Goal: Communication & Community: Share content

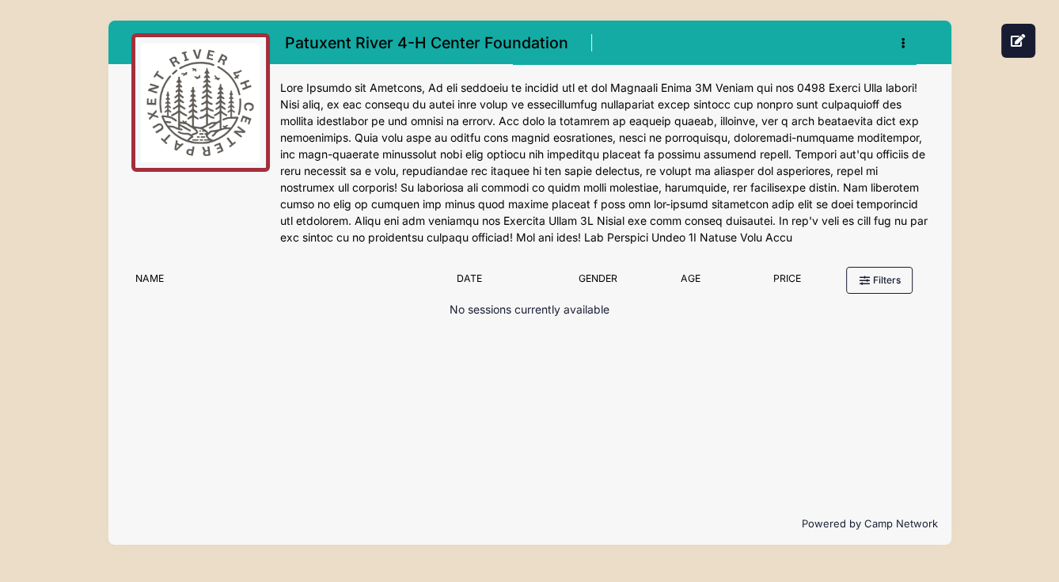
click at [904, 44] on icon "button" at bounding box center [907, 44] width 13 height 0
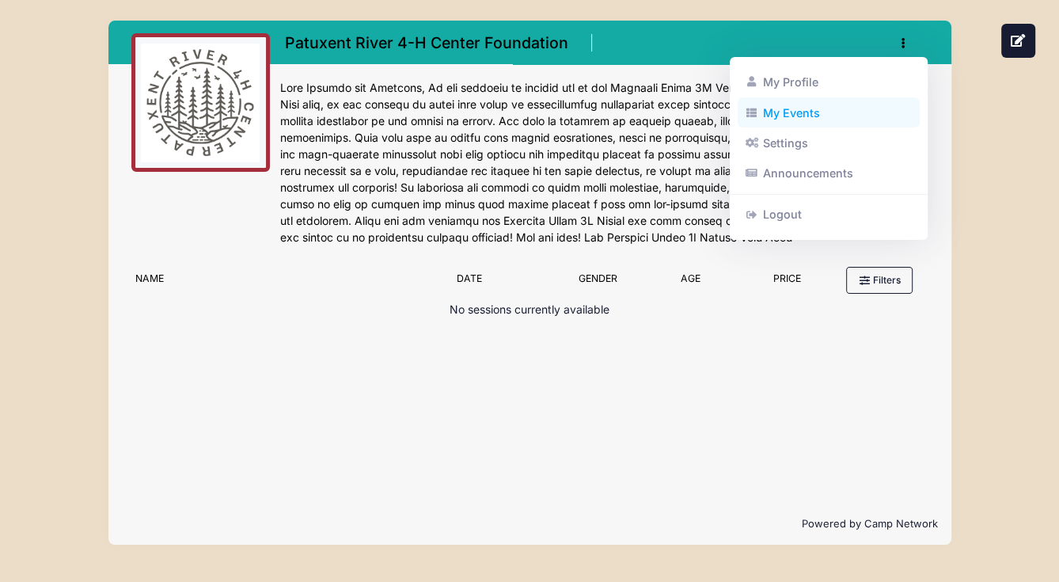
click at [783, 112] on link "My Events" at bounding box center [829, 112] width 183 height 30
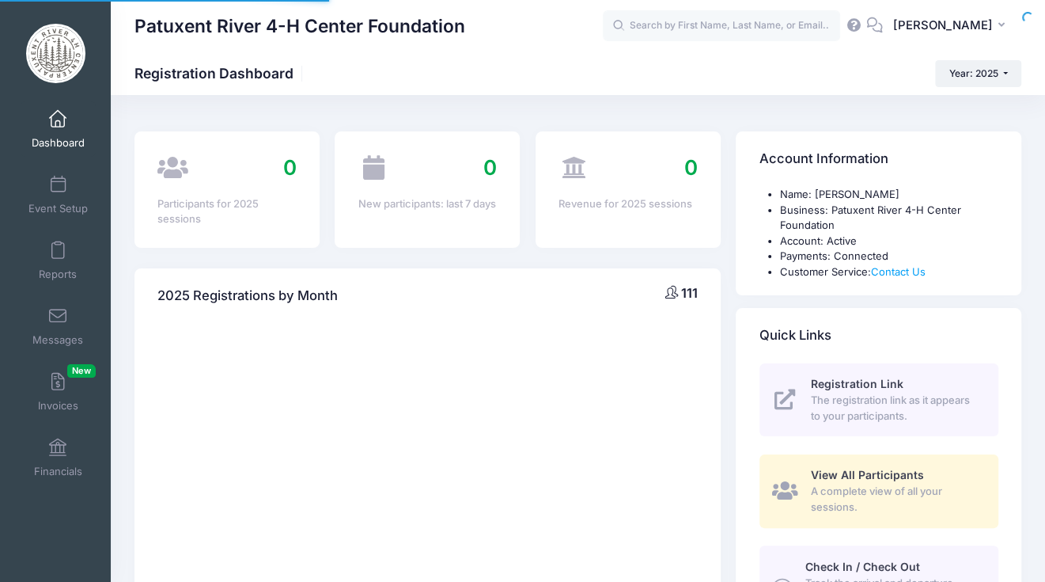
select select
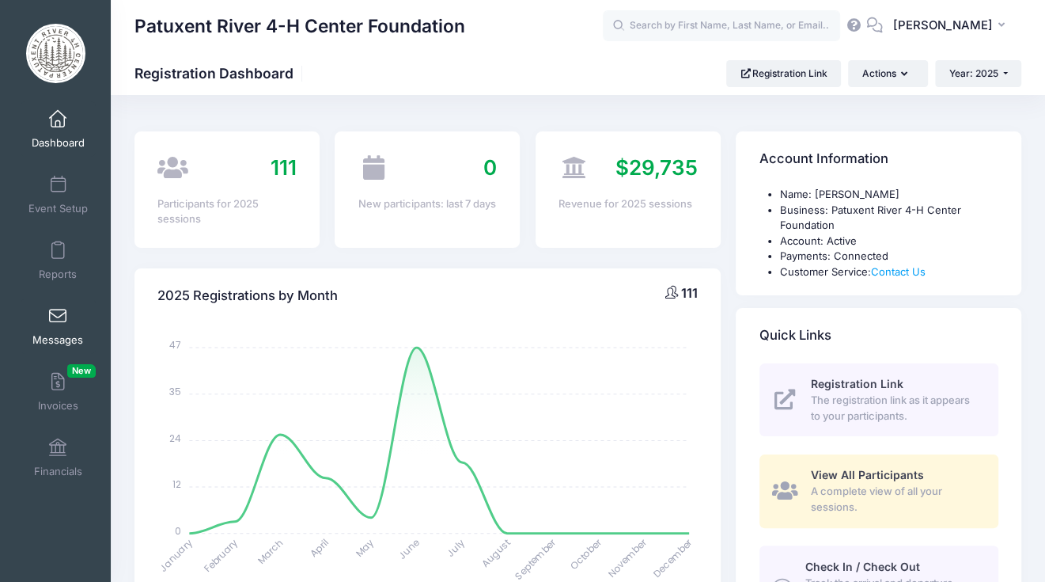
click at [58, 316] on span at bounding box center [58, 316] width 0 height 17
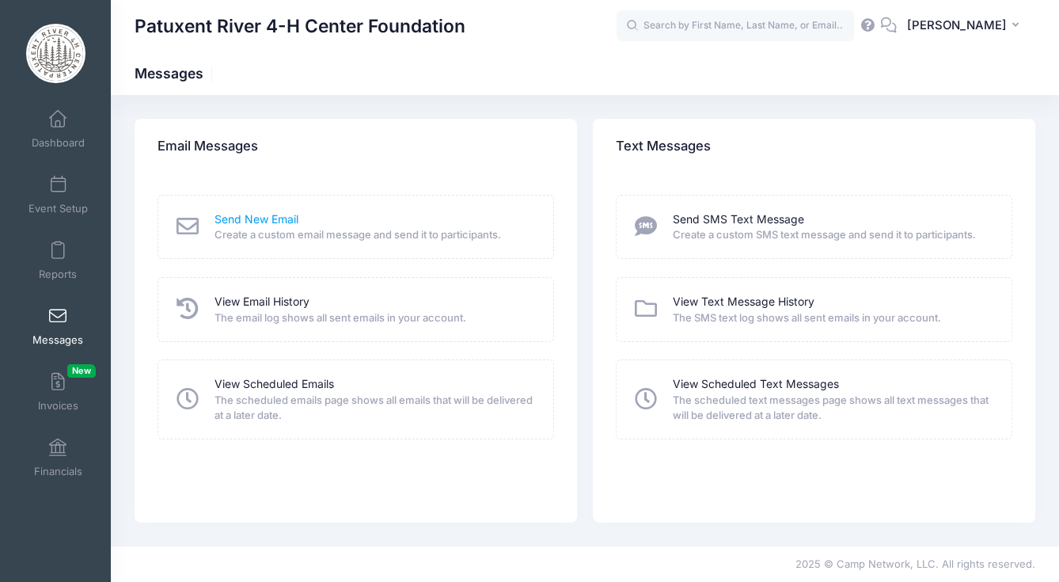
click at [256, 224] on link "Send New Email" at bounding box center [256, 219] width 84 height 17
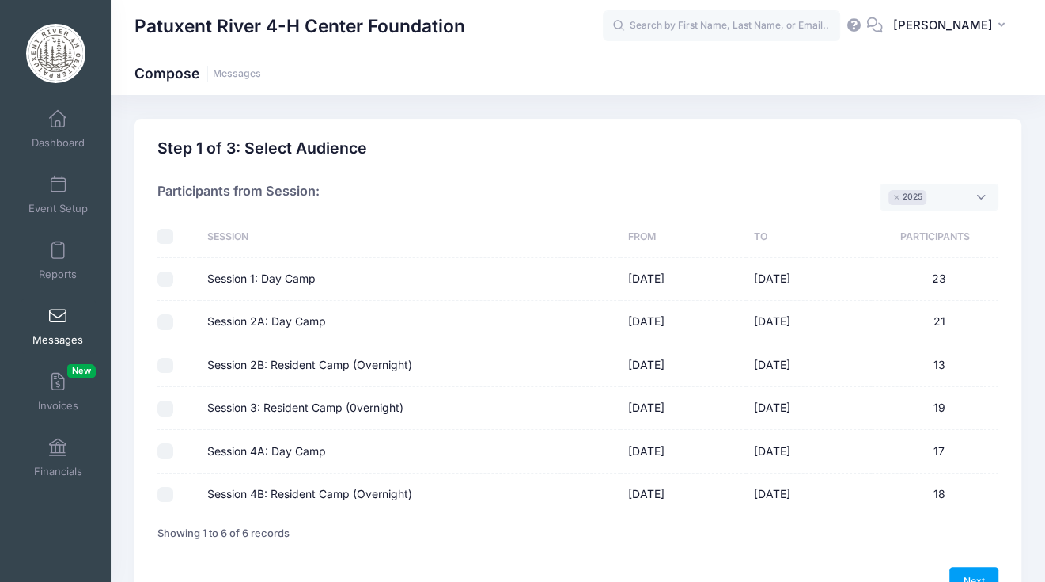
click at [164, 279] on input "Session 1: Day Camp" at bounding box center [165, 279] width 16 height 16
checkbox input "true"
click at [164, 320] on input "Session 2A: Day Camp" at bounding box center [165, 322] width 16 height 16
checkbox input "true"
click at [163, 358] on input "Session 2B: Resident Camp (Overnight)" at bounding box center [165, 366] width 16 height 16
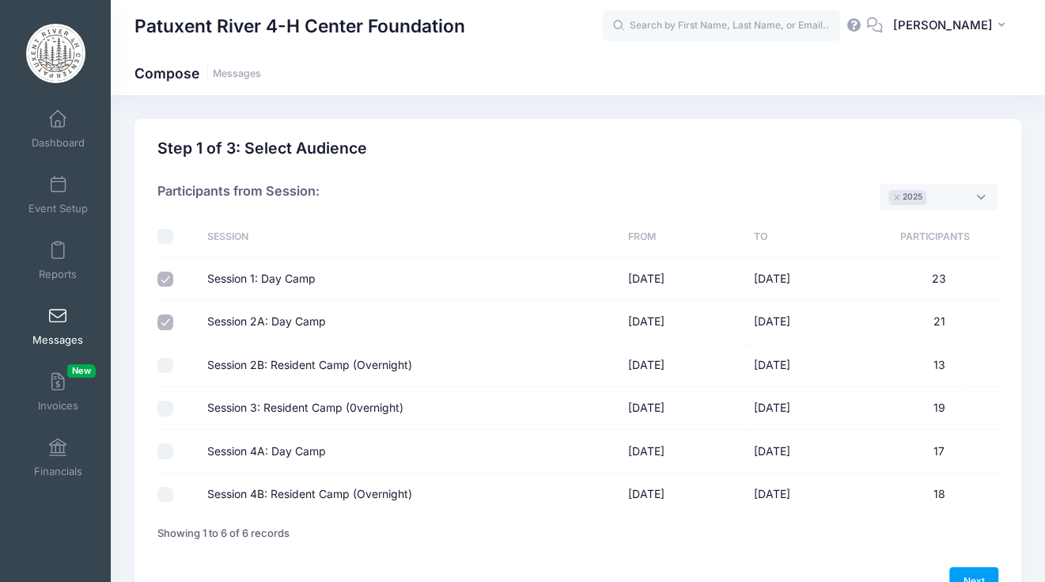
checkbox input "true"
click at [163, 403] on input "Session 3: Resident Camp (0vernight)" at bounding box center [165, 408] width 16 height 16
checkbox input "true"
click at [165, 446] on input "Session 4A: Day Camp" at bounding box center [165, 451] width 16 height 16
checkbox input "true"
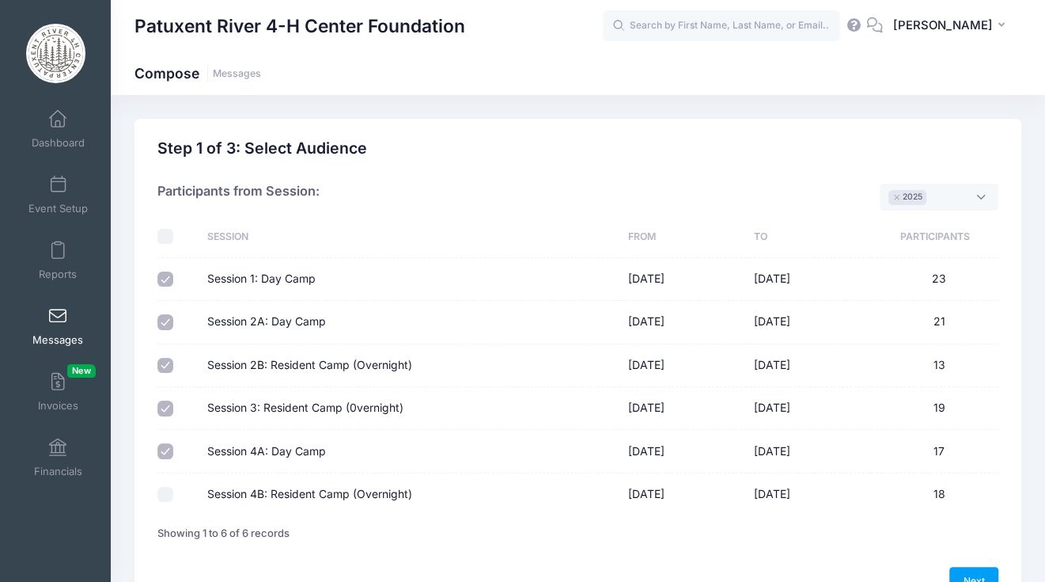
click at [165, 494] on input "Session 4B: Resident Camp (Overnight)" at bounding box center [165, 495] width 16 height 16
checkbox input "true"
click at [976, 574] on link "Next" at bounding box center [974, 580] width 49 height 27
select select "50"
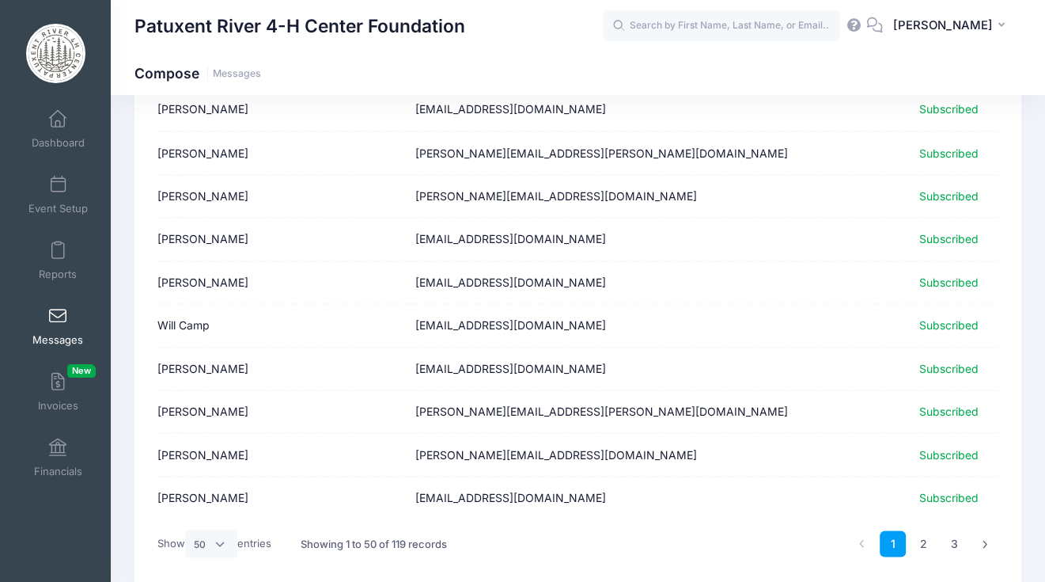
scroll to position [1970, 0]
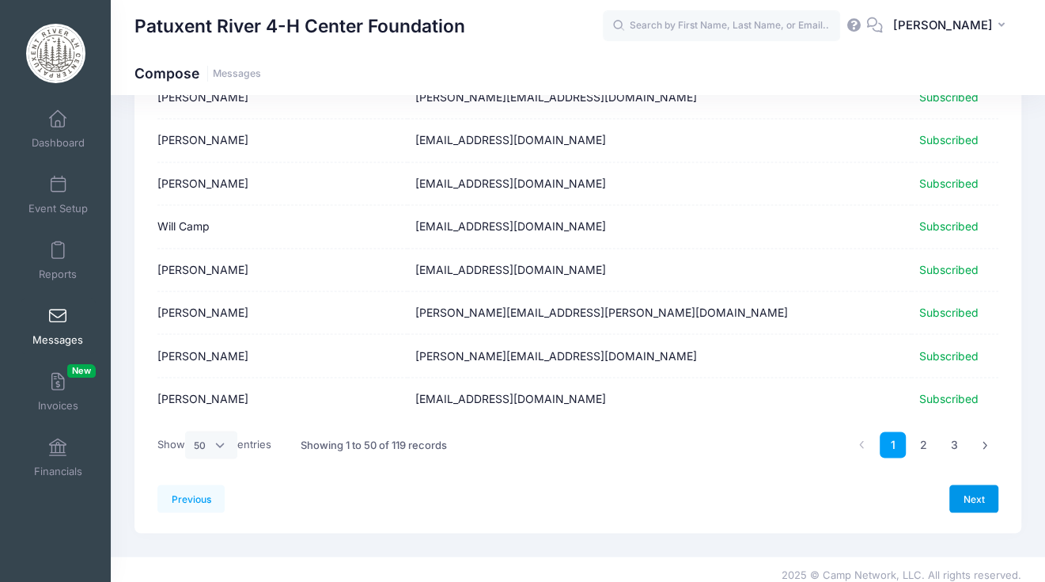
click at [971, 487] on link "Next" at bounding box center [974, 497] width 49 height 27
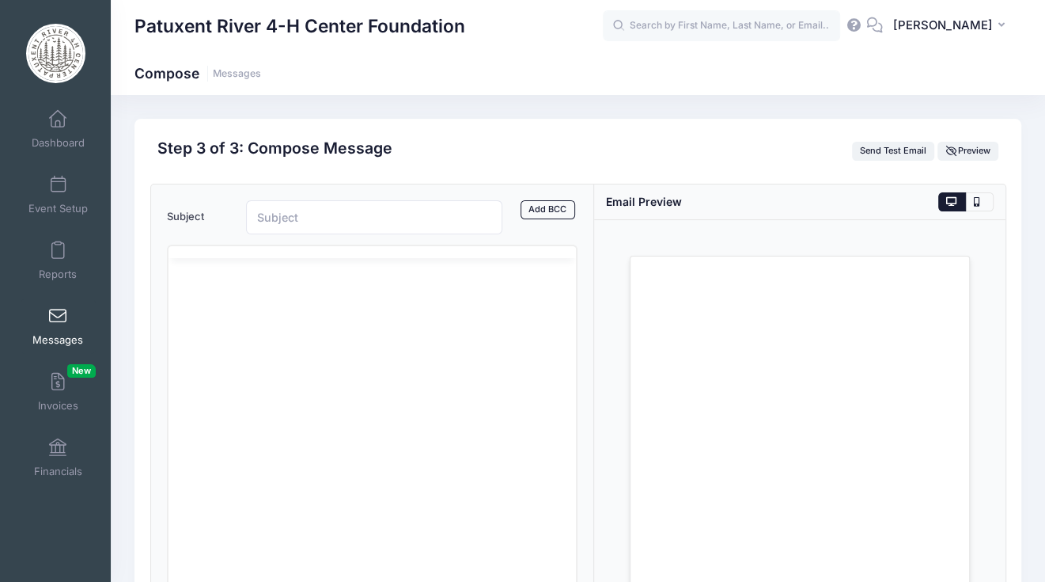
scroll to position [0, 0]
click at [228, 343] on body "Rich Text Area. Press ALT-0 for help." at bounding box center [371, 336] width 383 height 17
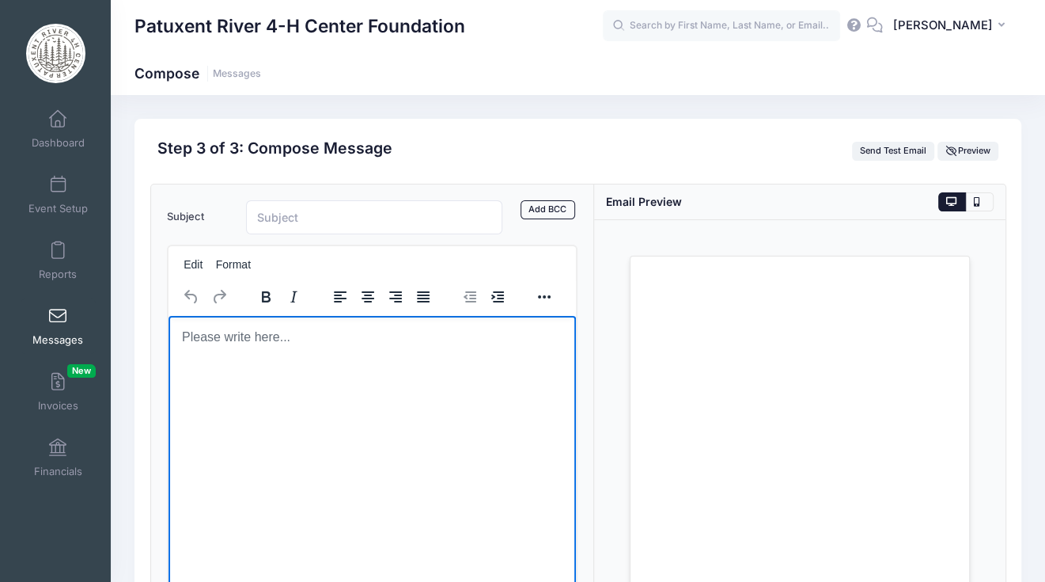
click at [222, 336] on body "Rich Text Area. Press ALT-0 for help." at bounding box center [371, 336] width 383 height 17
click at [228, 336] on body "Rich Text Area. Press ALT-0 for help." at bounding box center [371, 336] width 383 height 17
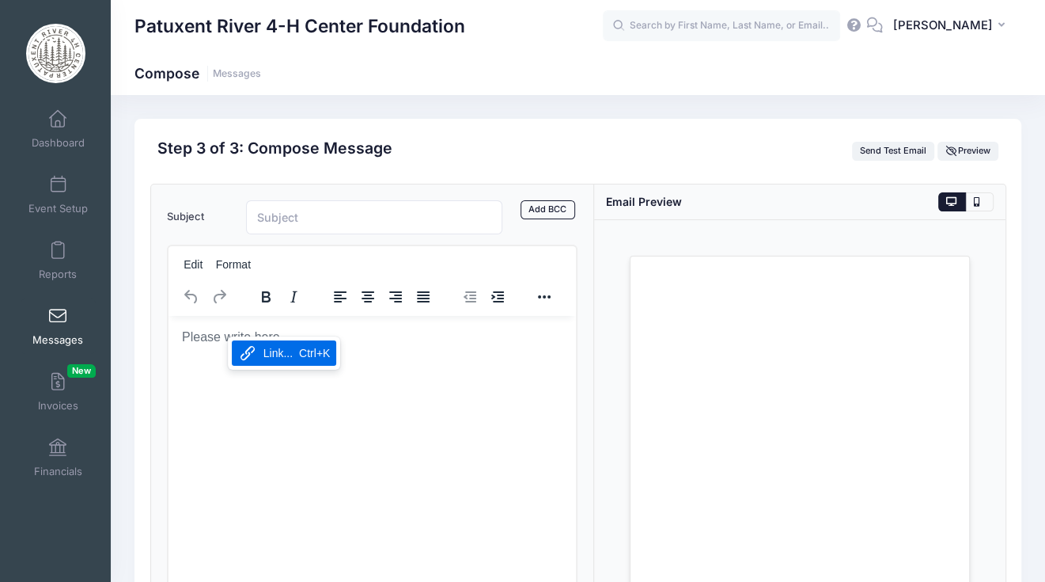
click at [207, 333] on body "Rich Text Area. Press ALT-0 for help." at bounding box center [371, 336] width 383 height 17
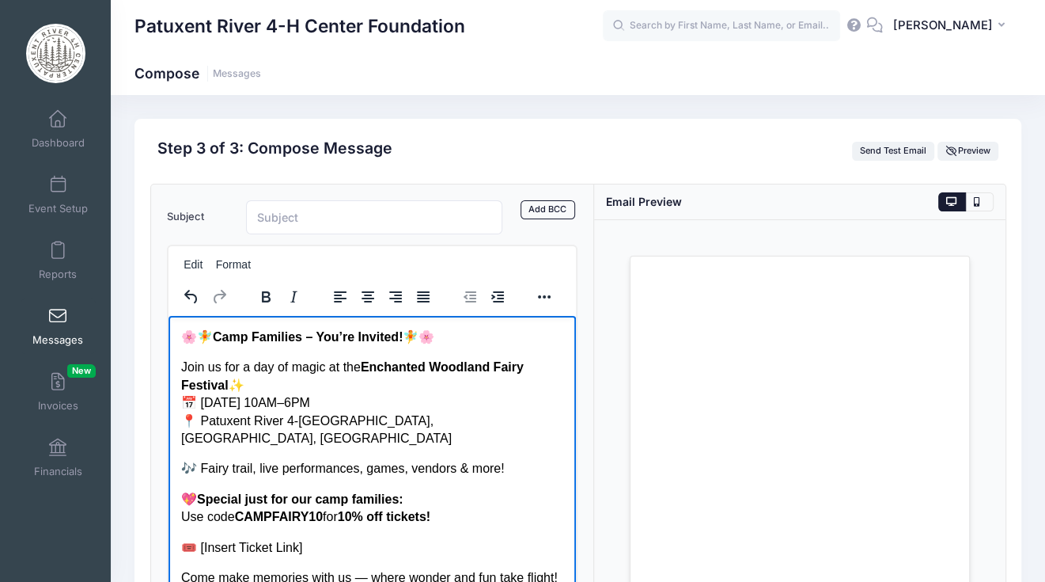
click at [207, 333] on p "🌸🧚 Camp Families – You’re Invited! 🧚🌸" at bounding box center [371, 336] width 383 height 17
drag, startPoint x: 362, startPoint y: 366, endPoint x: 475, endPoint y: 385, distance: 114.9
click at [475, 385] on p "Join us for a day of magic at the Enchanted Woodland Fairy Festival ✨ 📅 Saturda…" at bounding box center [371, 402] width 383 height 89
click at [264, 293] on icon "Bold" at bounding box center [265, 296] width 19 height 19
click at [206, 386] on p "Join us for a day of magic at the Enchanted Woodland Fairy Festival ✨ 📅 Saturda…" at bounding box center [371, 402] width 383 height 89
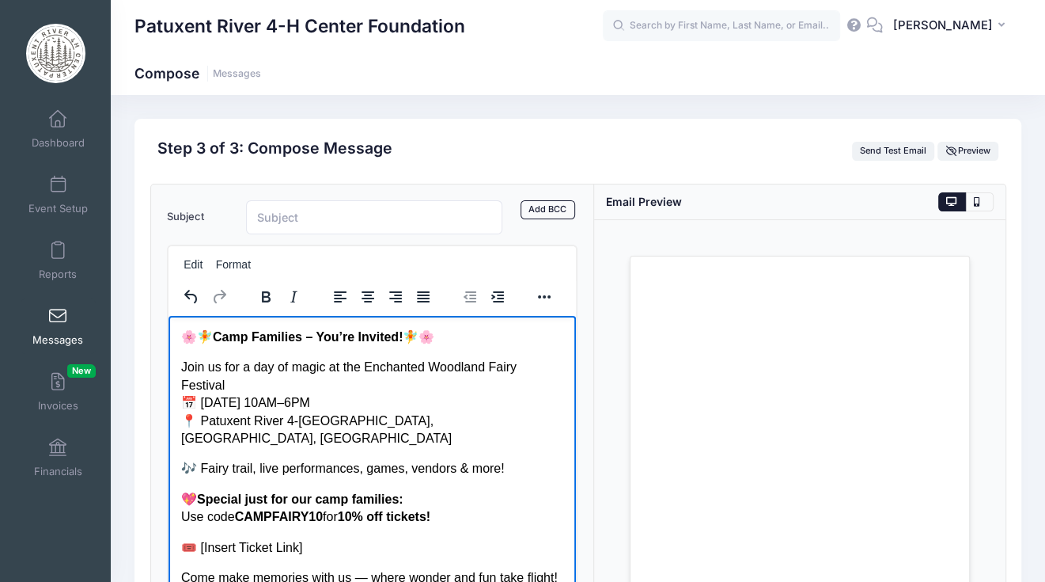
click at [201, 387] on p "Join us for a day of magic at the Enchanted Woodland Fairy Festival 📅 Saturday,…" at bounding box center [371, 402] width 383 height 89
click at [197, 404] on p "Join us for a day of magic at the Enchanted Woodland Fairy Festival Saturday, O…" at bounding box center [371, 402] width 383 height 89
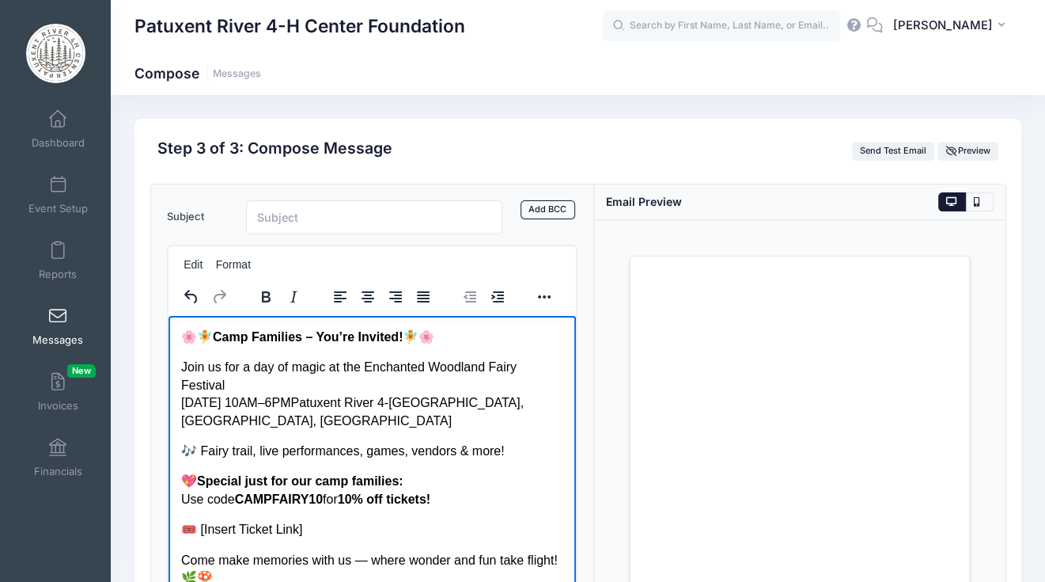
click at [201, 442] on p "🎶 Fairy trail, live performances, games, vendors & more!" at bounding box center [371, 450] width 383 height 17
drag, startPoint x: 350, startPoint y: 483, endPoint x: 341, endPoint y: 483, distance: 8.7
click at [341, 483] on p "💖 Special just for our camp families: Use code CAMPFAIRY10 for 10% off tickets!" at bounding box center [371, 490] width 383 height 36
click at [340, 481] on p "💖 Special just for our camp families: Use code CAMPFAIRY10 for2 0% off tickets!" at bounding box center [371, 490] width 383 height 36
drag, startPoint x: 341, startPoint y: 481, endPoint x: 354, endPoint y: 483, distance: 12.8
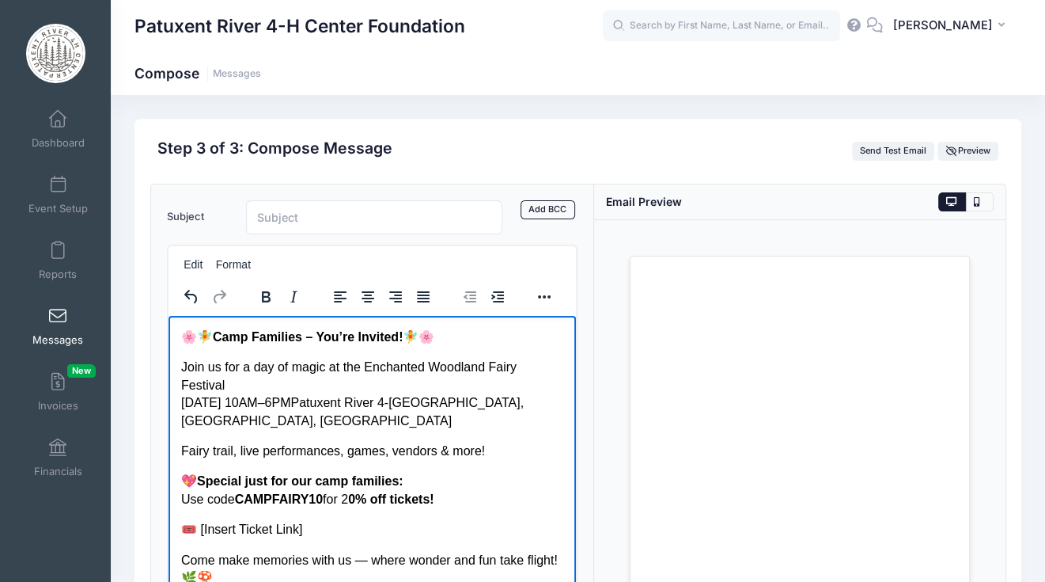
click at [354, 483] on p "💖 Special just for our camp families: Use code CAMPFAIRY10 for 2 0% off tickets!" at bounding box center [371, 490] width 383 height 36
click at [271, 294] on icon "Bold" at bounding box center [265, 296] width 19 height 19
click at [320, 491] on strong "CAMPFAIRY10" at bounding box center [278, 497] width 88 height 13
drag, startPoint x: 301, startPoint y: 511, endPoint x: 179, endPoint y: 505, distance: 122.0
click at [179, 505] on html "🌸🧚 Camp Families – You’re Invited! 🧚🌸 Join us for a day of magic at the Enchant…" at bounding box center [372, 456] width 408 height 283
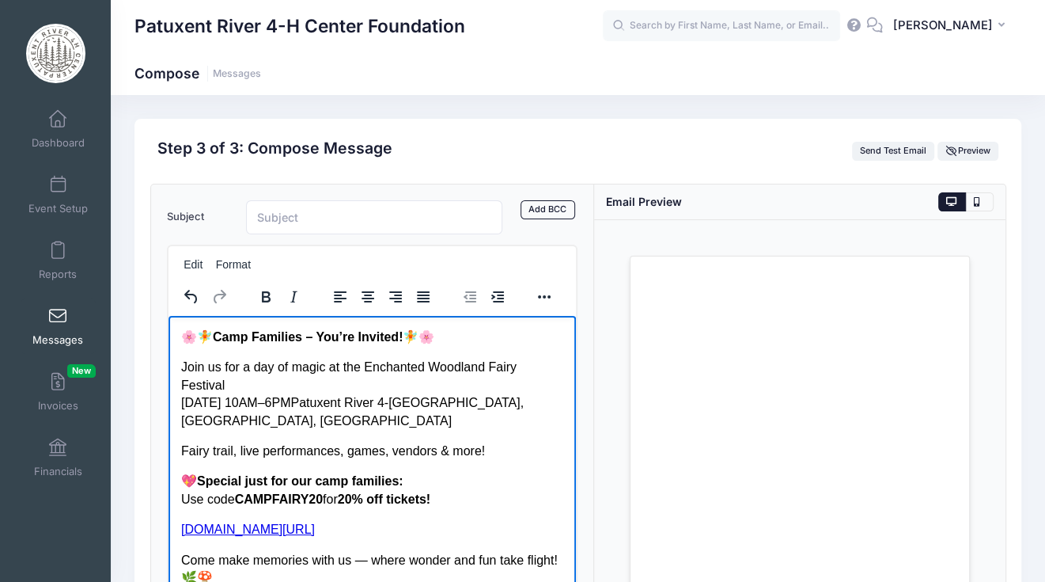
click at [348, 551] on p "Come make memories with us — where wonder and fun take flight! 🌿🍄" at bounding box center [371, 569] width 383 height 36
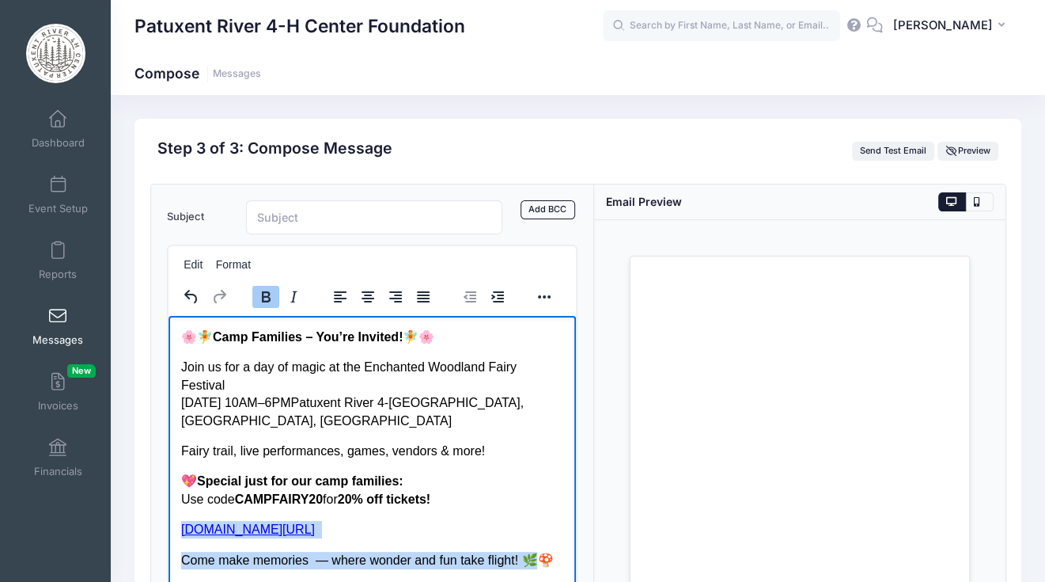
drag, startPoint x: 552, startPoint y: 476, endPoint x: 546, endPoint y: 569, distance: 93.6
click at [546, 569] on html "🌸🧚 Camp Families – You’re Invited! 🧚🌸 Join us for a day of magic at the Enchant…" at bounding box center [372, 448] width 408 height 266
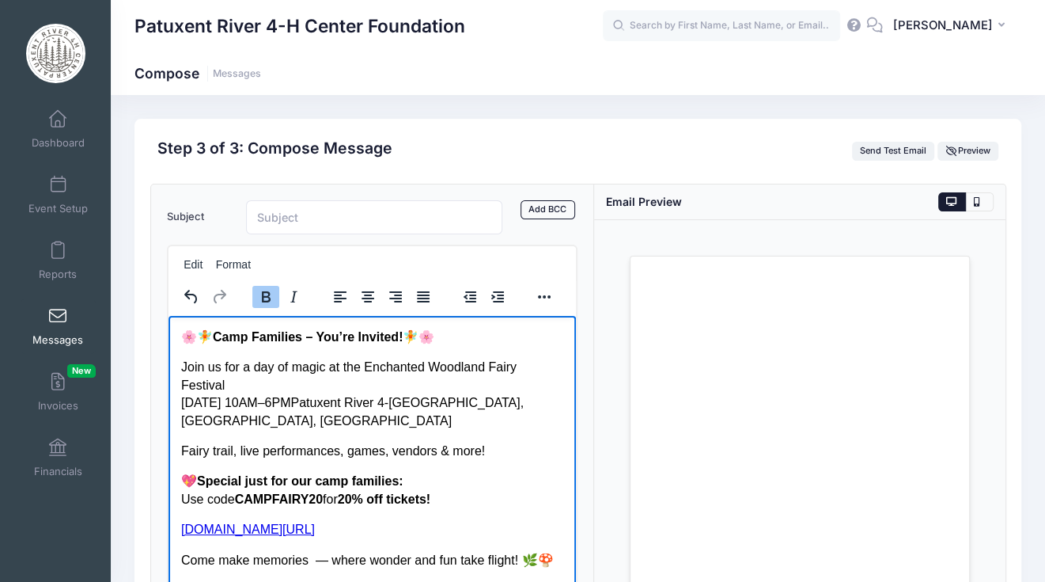
click at [558, 551] on p "Come make memories — where wonder and fun take flight! 🌿🍄" at bounding box center [371, 559] width 383 height 17
click at [553, 551] on p "Come make memories — where wonder and fun take flight! 🌿🍄" at bounding box center [371, 559] width 383 height 17
click at [193, 472] on p "💖 Special just for our camp families: Use code CAMPFAIRY20 for 2 0% off tickets!" at bounding box center [371, 490] width 383 height 36
click at [447, 336] on p "🌸🧚 Camp Families – You’re Invited! 🧚🌸" at bounding box center [371, 336] width 383 height 17
click at [214, 336] on p "🌸🧚 Camp Families – You’re Invited" at bounding box center [371, 336] width 383 height 17
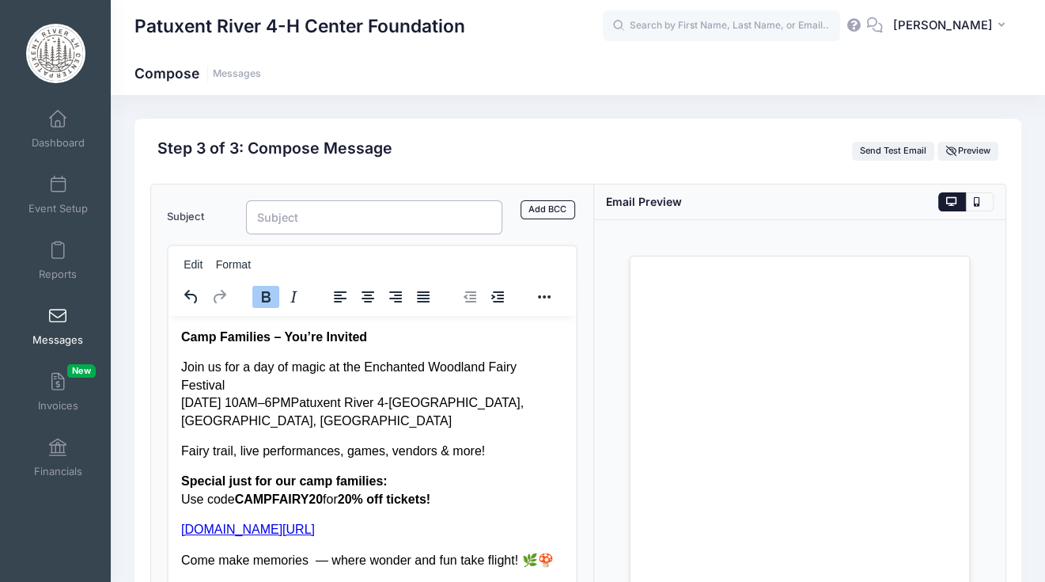
click at [284, 218] on input "Subject" at bounding box center [374, 217] width 257 height 34
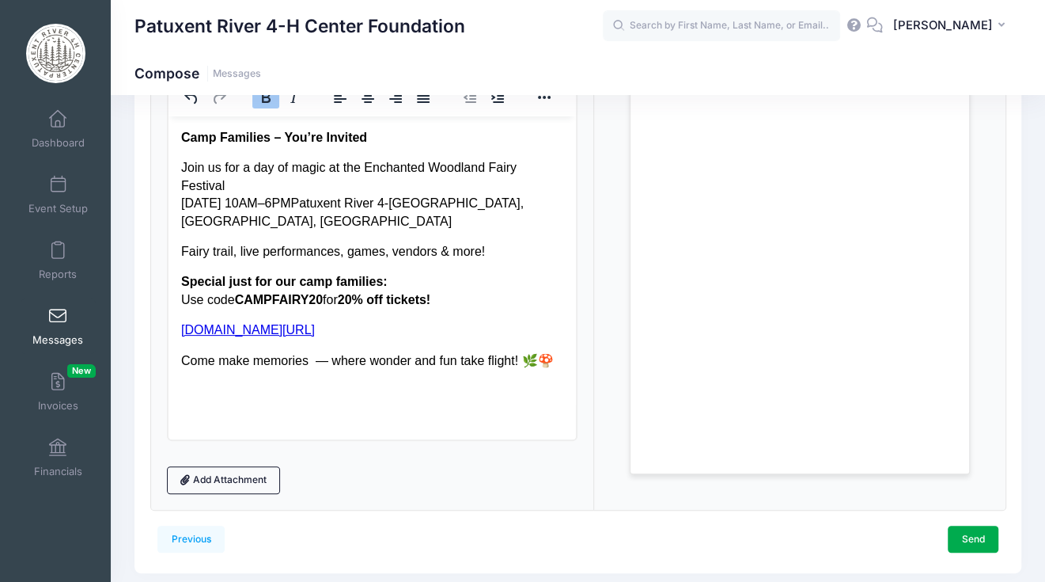
scroll to position [200, 0]
type input "You're invited"
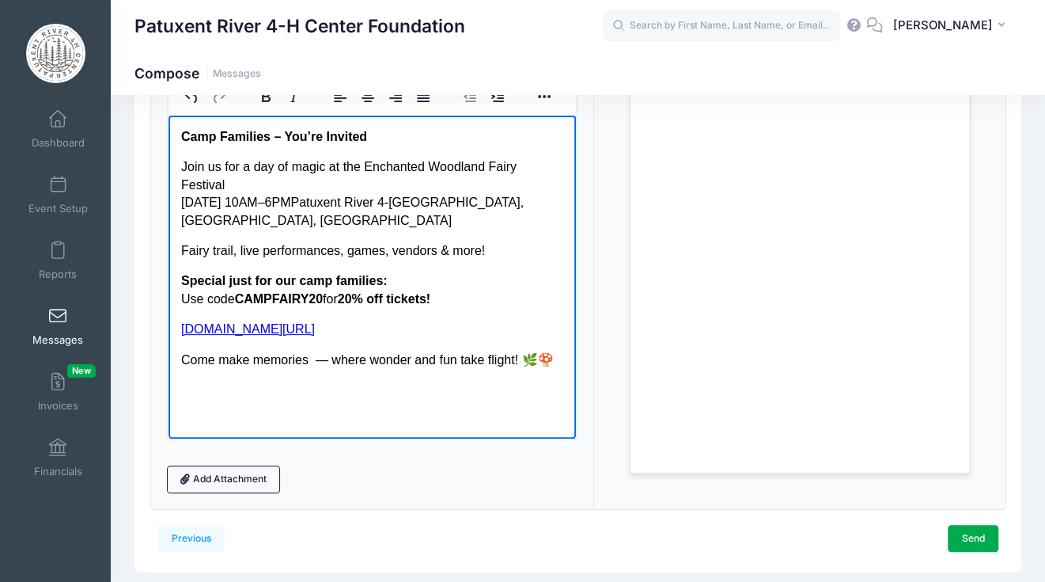
click at [260, 241] on p "Fairy trail, live performances, games, vendors & more!" at bounding box center [371, 249] width 383 height 17
click at [976, 541] on link "Send" at bounding box center [973, 538] width 51 height 27
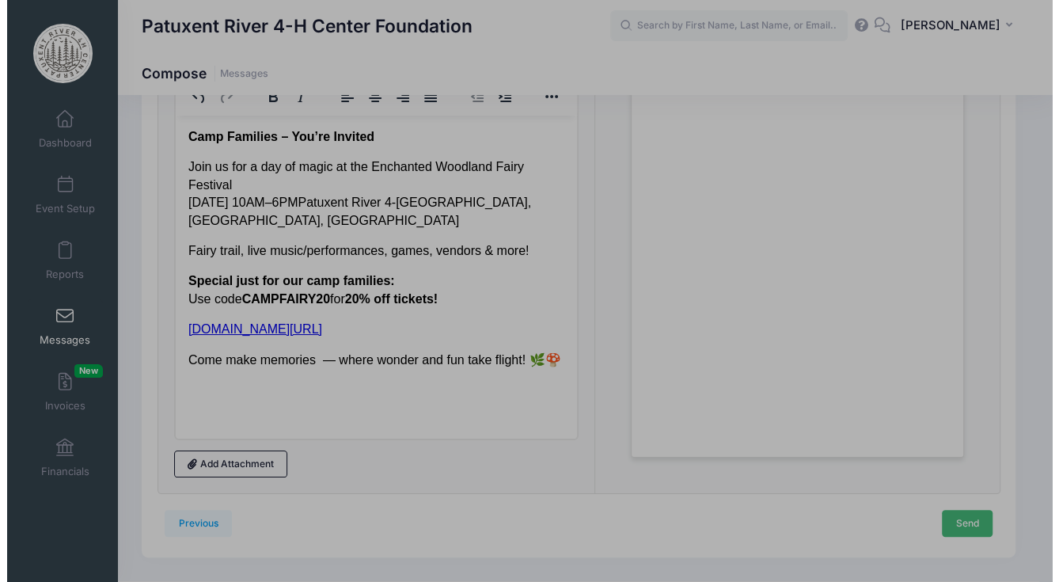
scroll to position [0, 0]
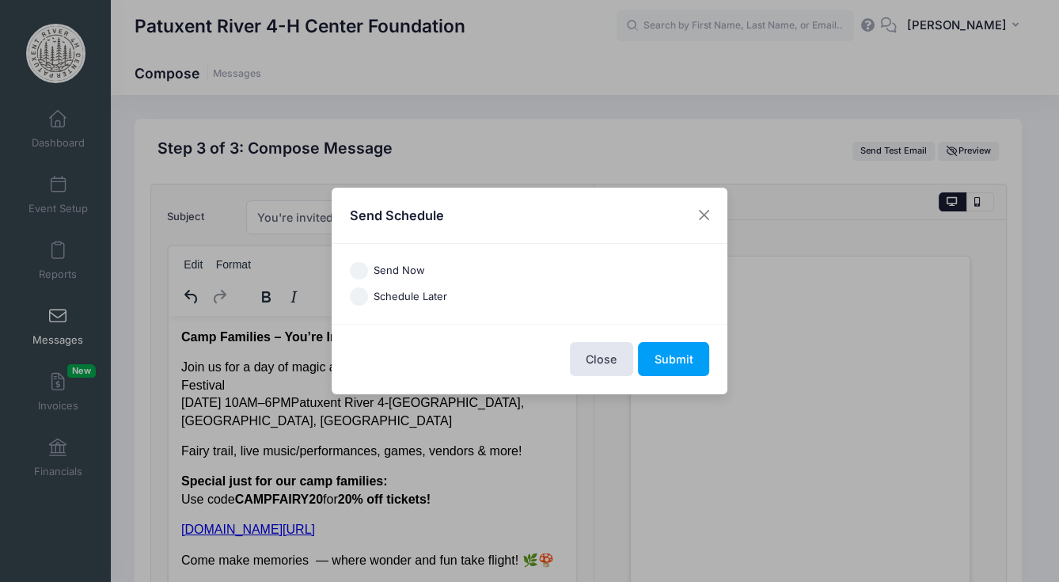
click at [360, 269] on input "Send Now" at bounding box center [359, 271] width 18 height 18
radio input "true"
click at [673, 362] on button "Submit" at bounding box center [673, 359] width 71 height 34
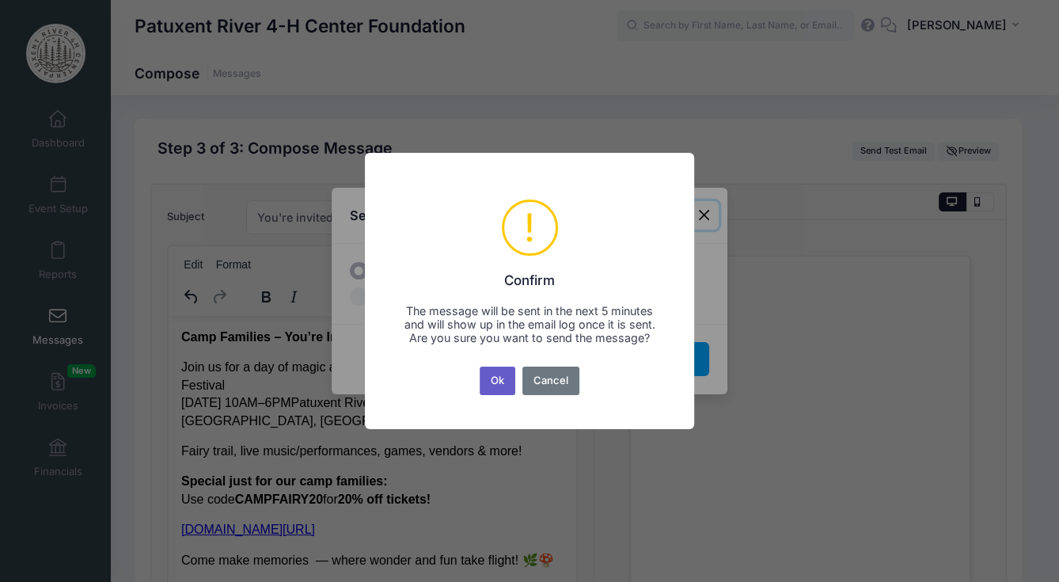
click at [499, 388] on button "Ok" at bounding box center [498, 380] width 36 height 28
